Goal: Task Accomplishment & Management: Use online tool/utility

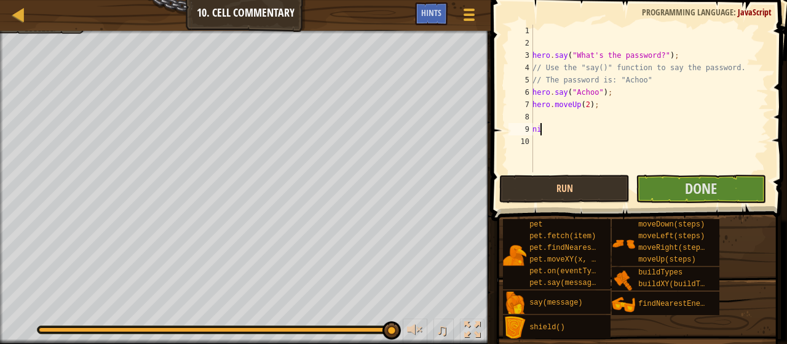
scroll to position [6, 0]
type textarea "n"
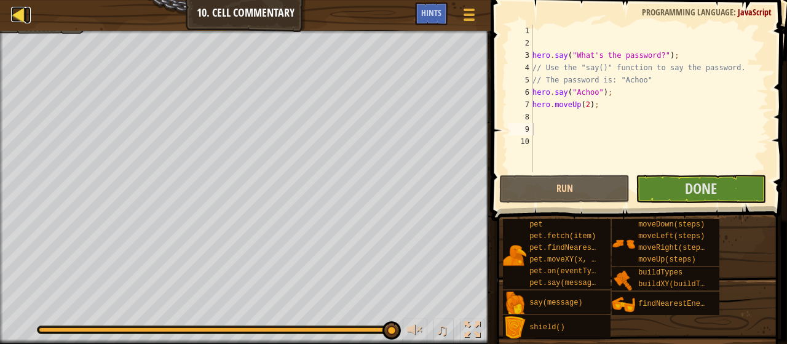
click at [14, 16] on div at bounding box center [18, 14] width 15 height 15
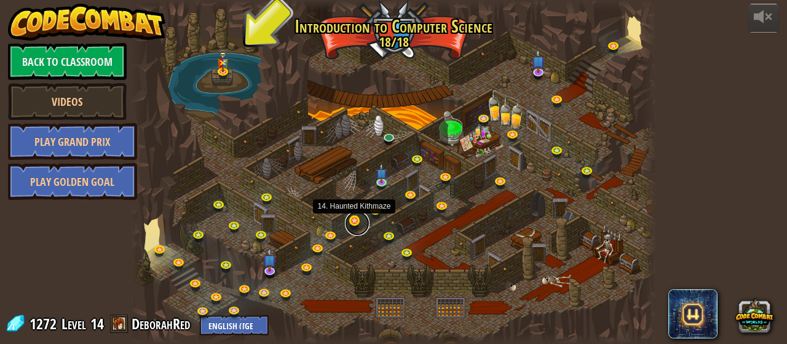
click at [355, 221] on link at bounding box center [357, 223] width 25 height 25
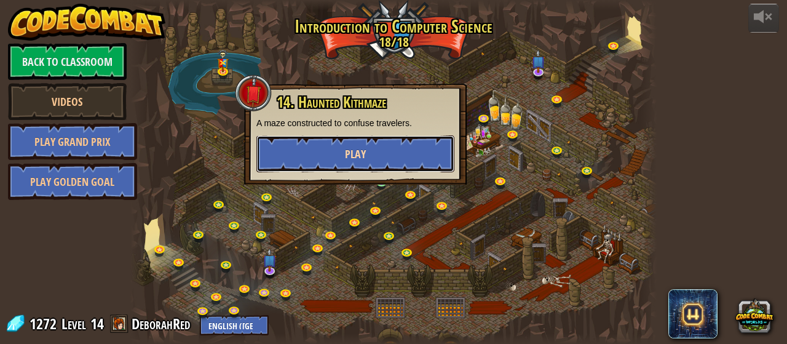
click at [367, 151] on button "Play" at bounding box center [355, 153] width 198 height 37
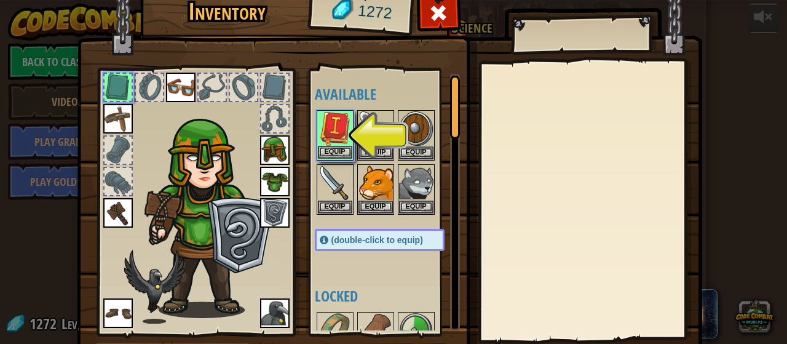
click at [331, 125] on img at bounding box center [335, 128] width 34 height 34
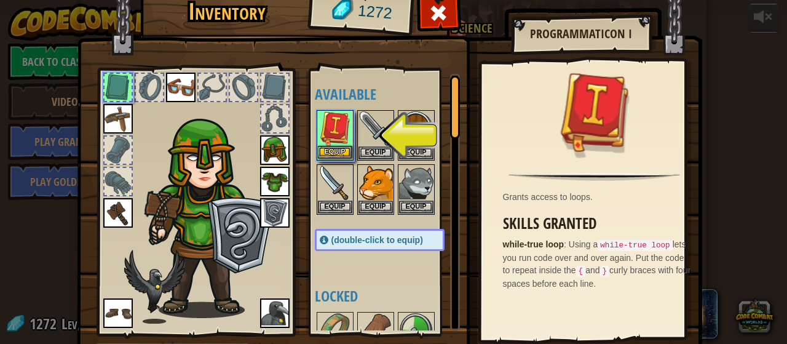
click at [329, 137] on img at bounding box center [335, 128] width 34 height 34
click at [453, 111] on div at bounding box center [455, 107] width 10 height 63
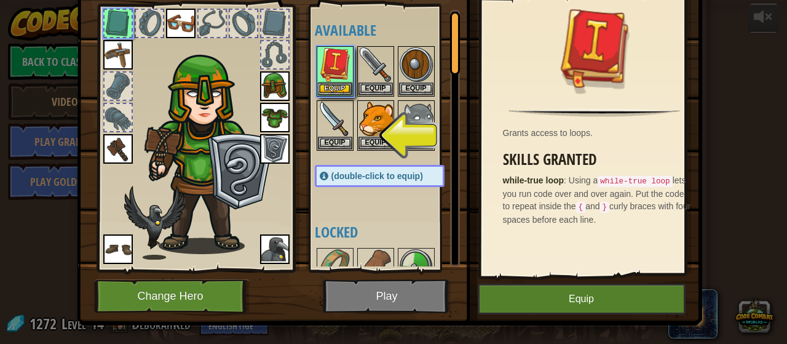
scroll to position [80, 0]
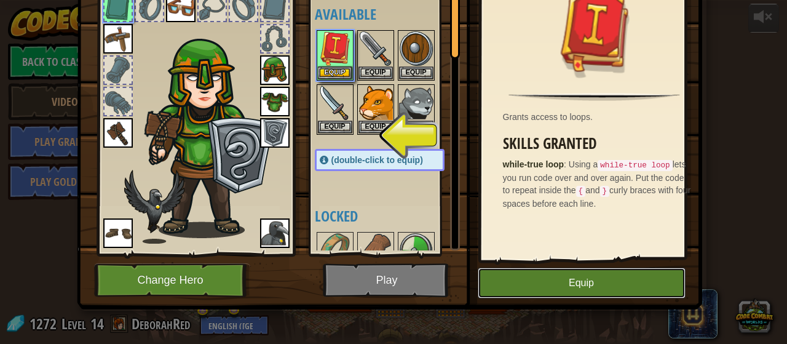
click at [593, 284] on button "Equip" at bounding box center [582, 283] width 208 height 31
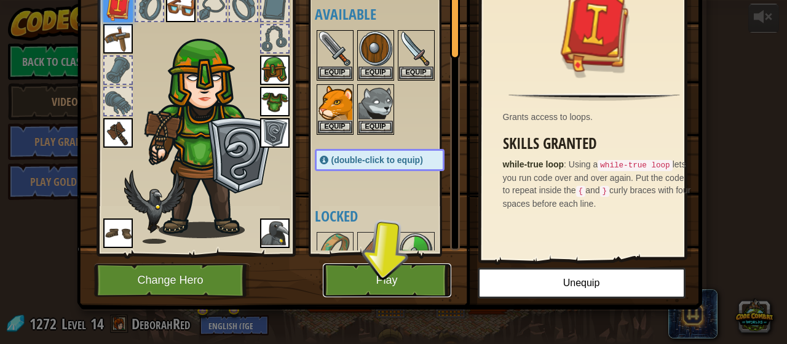
click at [356, 277] on button "Play" at bounding box center [387, 280] width 129 height 34
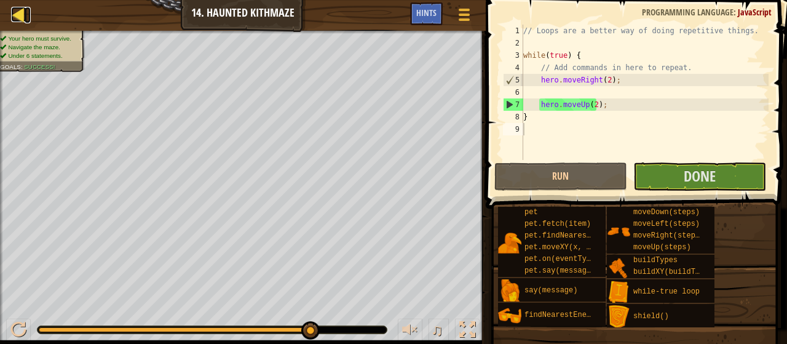
click at [15, 14] on div at bounding box center [18, 14] width 15 height 15
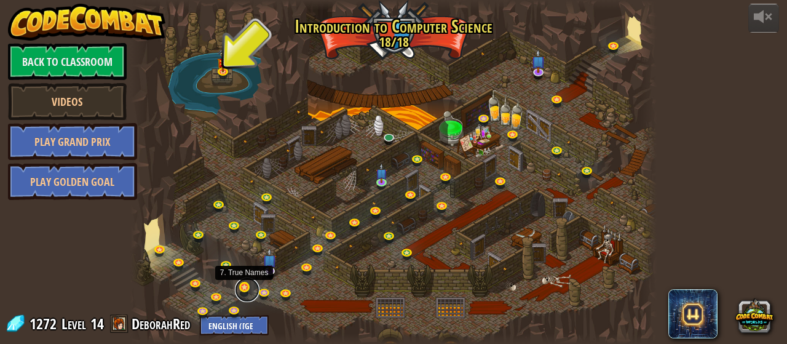
click at [246, 288] on link at bounding box center [247, 289] width 25 height 25
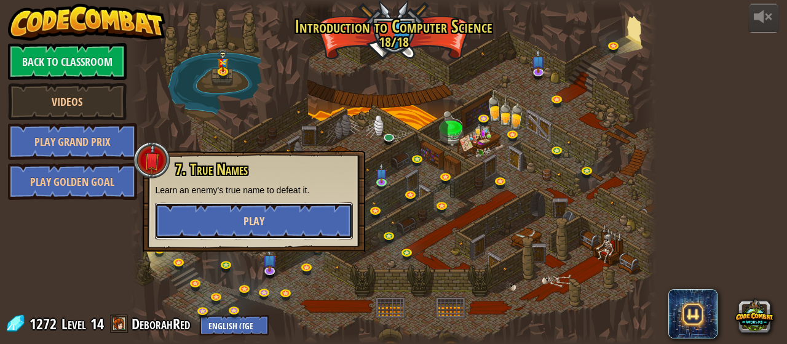
click at [272, 218] on button "Play" at bounding box center [254, 220] width 198 height 37
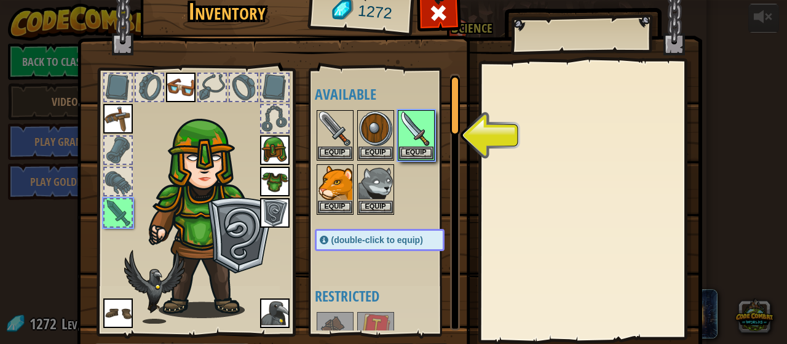
scroll to position [80, 0]
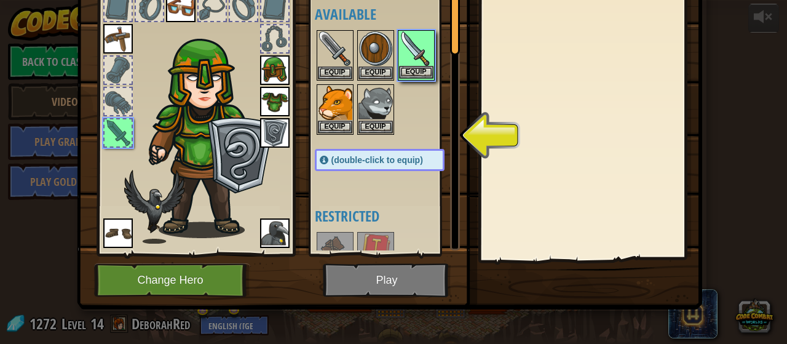
click at [410, 49] on img at bounding box center [416, 48] width 34 height 34
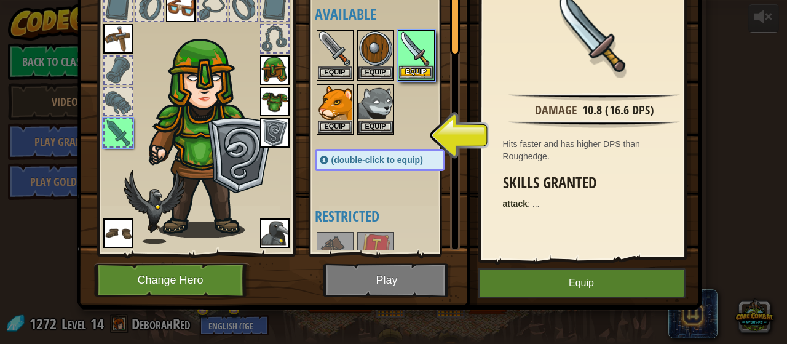
click at [410, 49] on img at bounding box center [416, 48] width 34 height 34
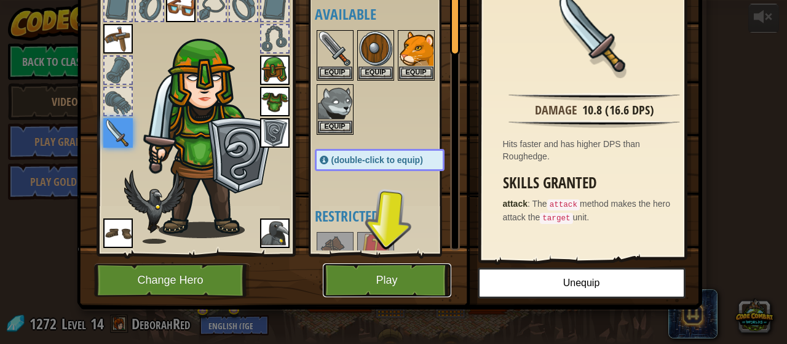
click at [376, 287] on button "Play" at bounding box center [387, 280] width 129 height 34
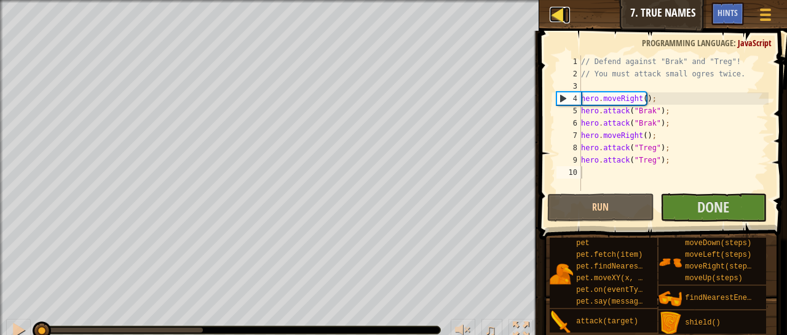
click at [557, 14] on div at bounding box center [557, 14] width 15 height 15
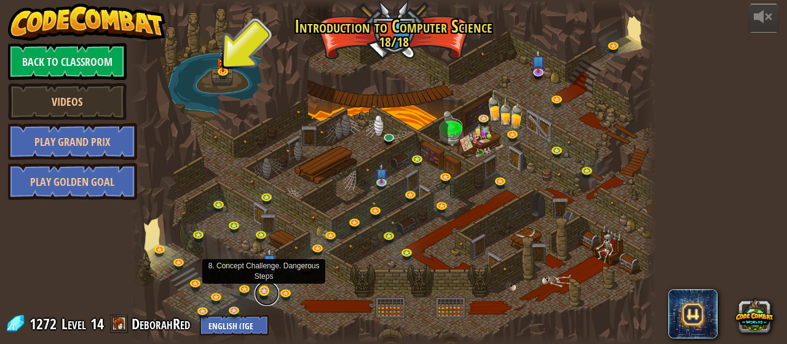
click at [266, 290] on link at bounding box center [267, 293] width 25 height 25
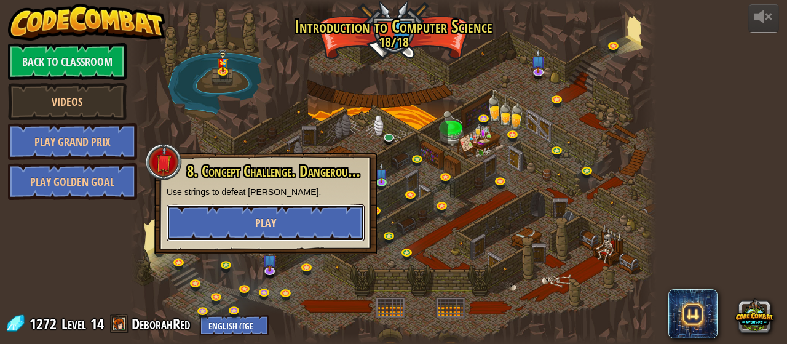
click at [260, 229] on span "Play" at bounding box center [265, 222] width 21 height 15
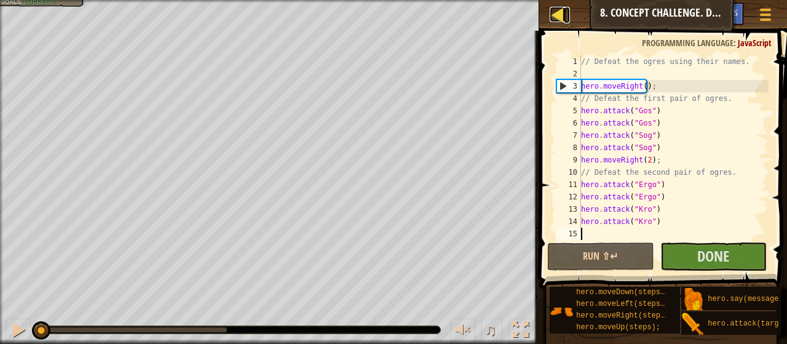
click at [556, 14] on div at bounding box center [557, 14] width 15 height 15
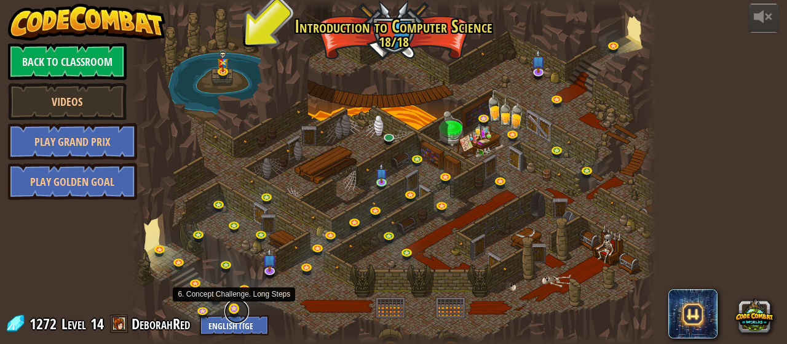
click at [232, 306] on link at bounding box center [236, 311] width 25 height 25
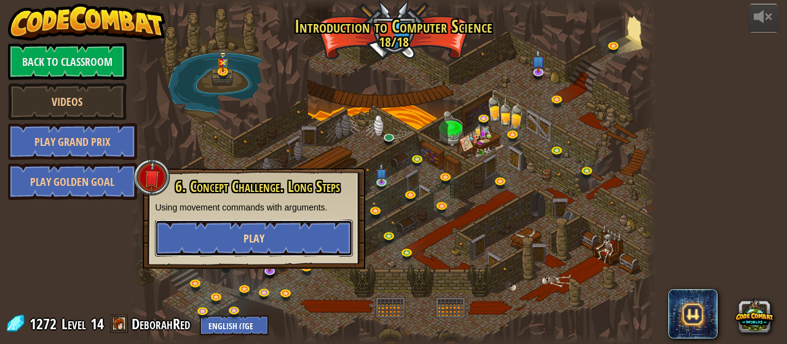
click at [254, 242] on span "Play" at bounding box center [254, 238] width 21 height 15
